Goal: Check status: Check status

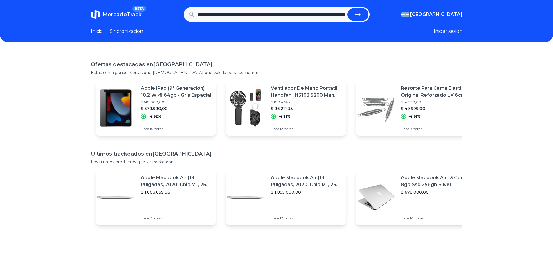
scroll to position [0, 283]
click at [363, 19] on button "submit" at bounding box center [358, 14] width 21 height 13
type input "**********"
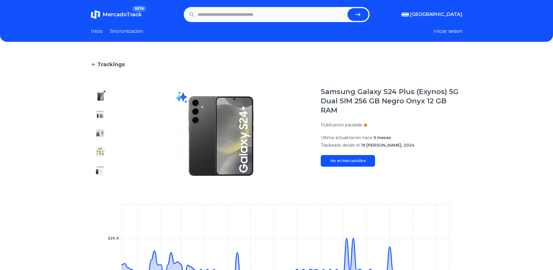
click at [482, 74] on div "Trackings Samsung Galaxy S24 Plus (Exynos) 5G Dual SIM 256 GB Negro Onyx 12 GB …" at bounding box center [276, 203] width 553 height 304
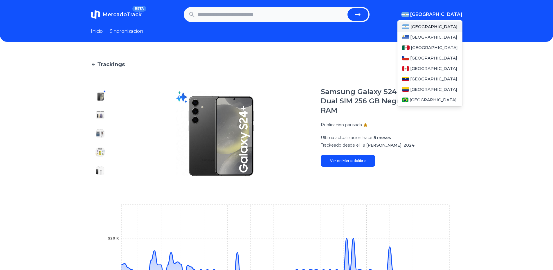
click at [451, 14] on span "[GEOGRAPHIC_DATA]" at bounding box center [436, 14] width 52 height 7
click at [430, 50] on div "[GEOGRAPHIC_DATA]" at bounding box center [430, 47] width 65 height 10
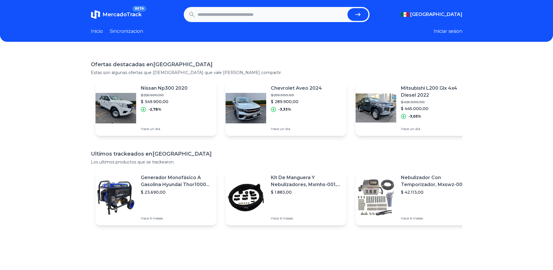
click at [282, 16] on input "text" at bounding box center [272, 14] width 148 height 13
paste input "**********"
click at [357, 16] on icon "submit" at bounding box center [358, 14] width 7 height 7
type input "**********"
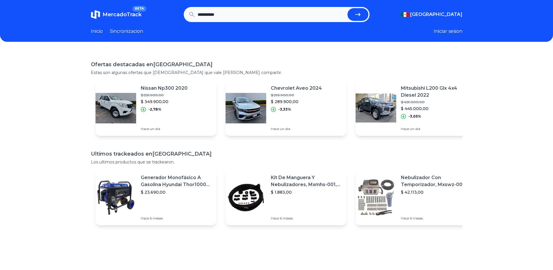
scroll to position [0, 0]
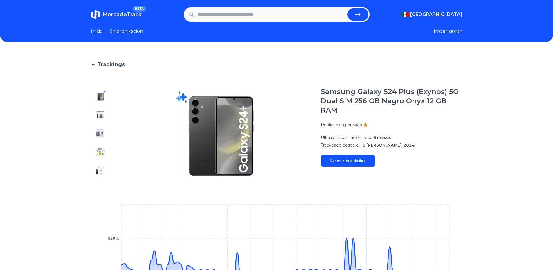
scroll to position [87, 0]
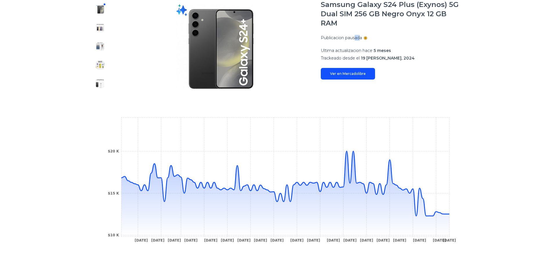
drag, startPoint x: 358, startPoint y: 39, endPoint x: 364, endPoint y: 39, distance: 5.2
click at [362, 39] on p "Publicacion pausada" at bounding box center [341, 38] width 41 height 6
click at [477, 85] on div "Trackings Samsung Galaxy S24 Plus (Exynos) 5G Dual SIM 256 GB Negro Onyx 12 GB …" at bounding box center [276, 116] width 553 height 304
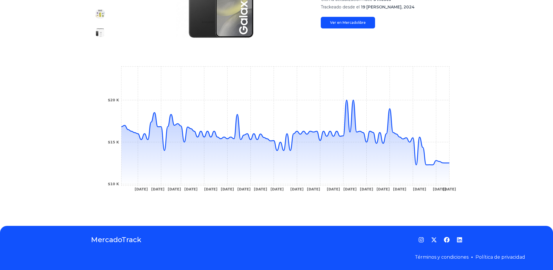
scroll to position [22, 0]
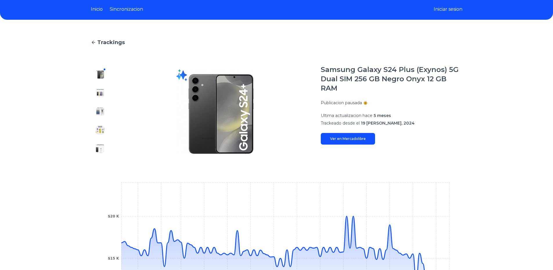
click at [337, 141] on link "Ver en Mercadolibre" at bounding box center [348, 139] width 54 height 12
